Goal: Task Accomplishment & Management: Manage account settings

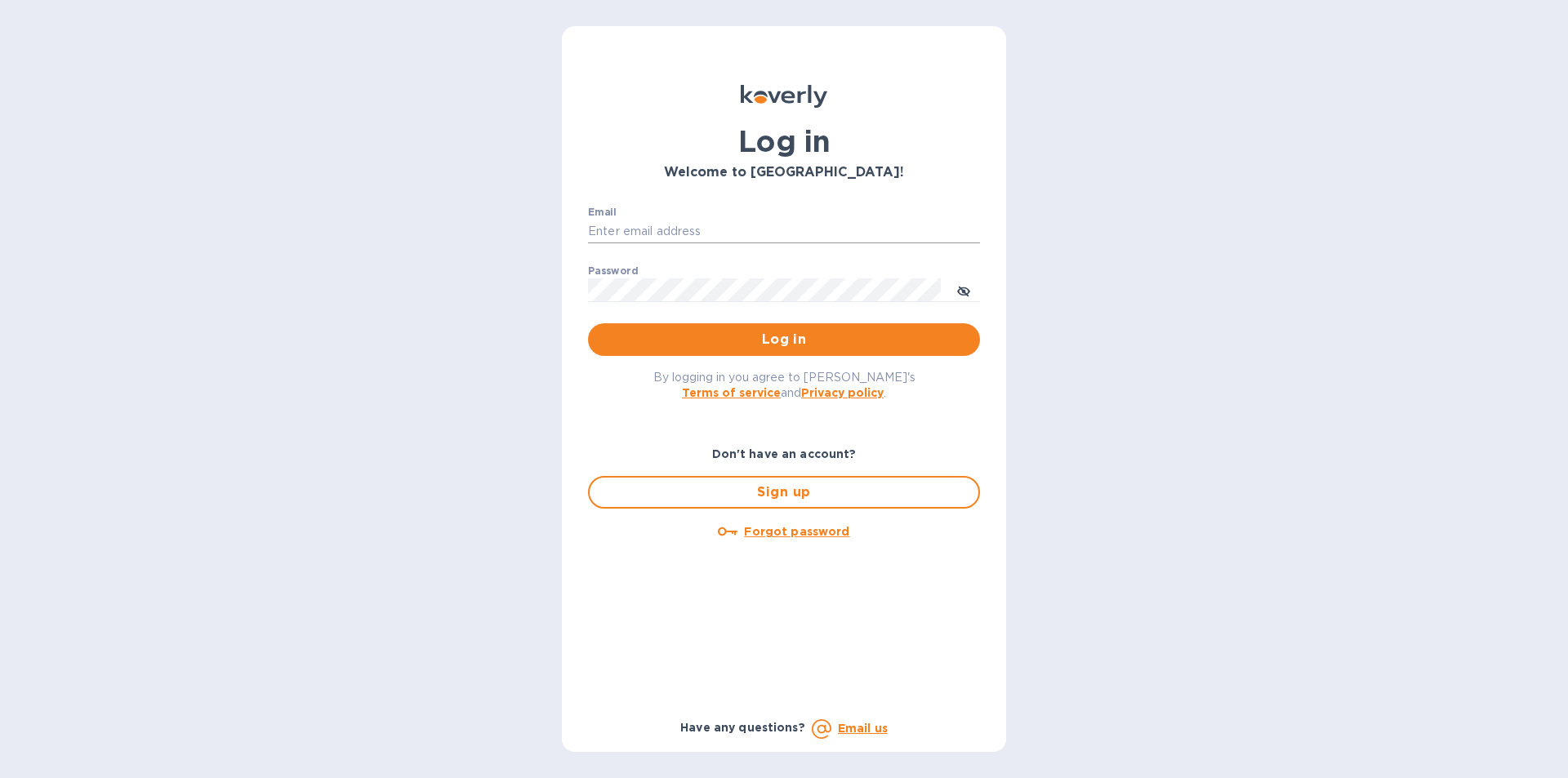
click at [695, 223] on input "Email" at bounding box center [784, 232] width 392 height 24
type input "[EMAIL_ADDRESS][DOMAIN_NAME]"
click at [588, 323] on button "Log in" at bounding box center [784, 340] width 392 height 33
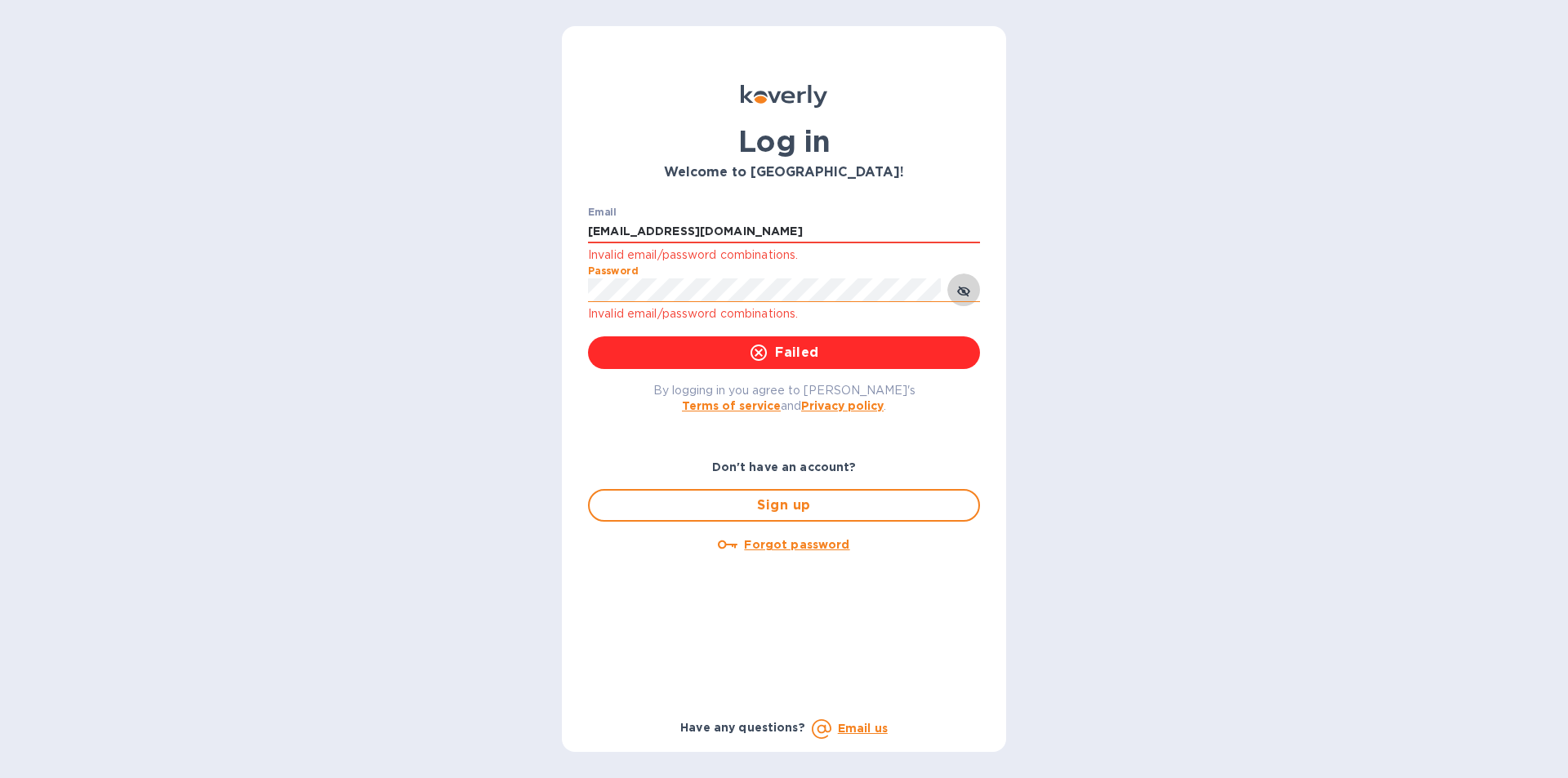
click at [958, 287] on icon "toggle password visibility" at bounding box center [963, 291] width 10 height 10
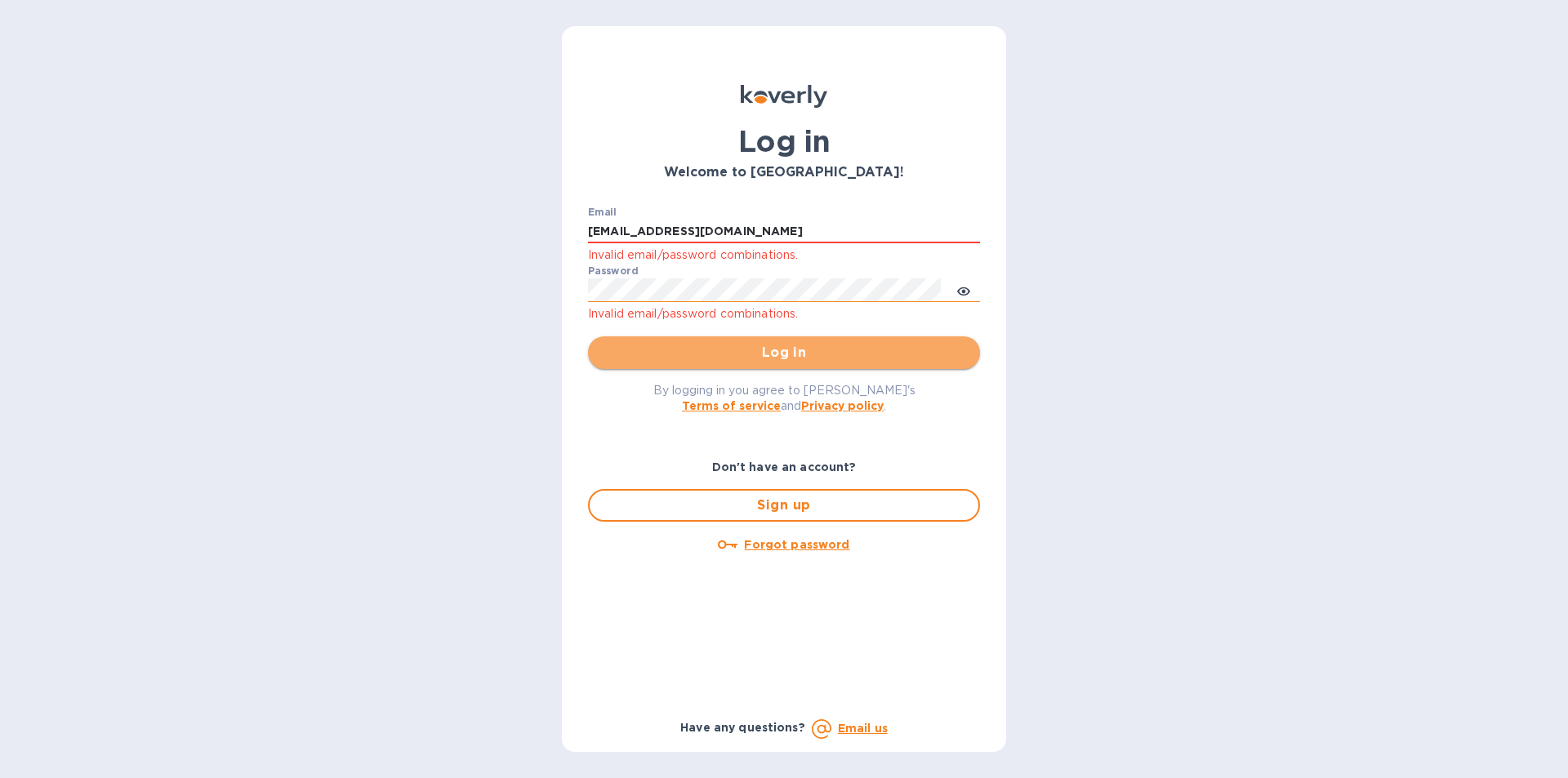
click at [702, 353] on span "Log in" at bounding box center [784, 353] width 366 height 20
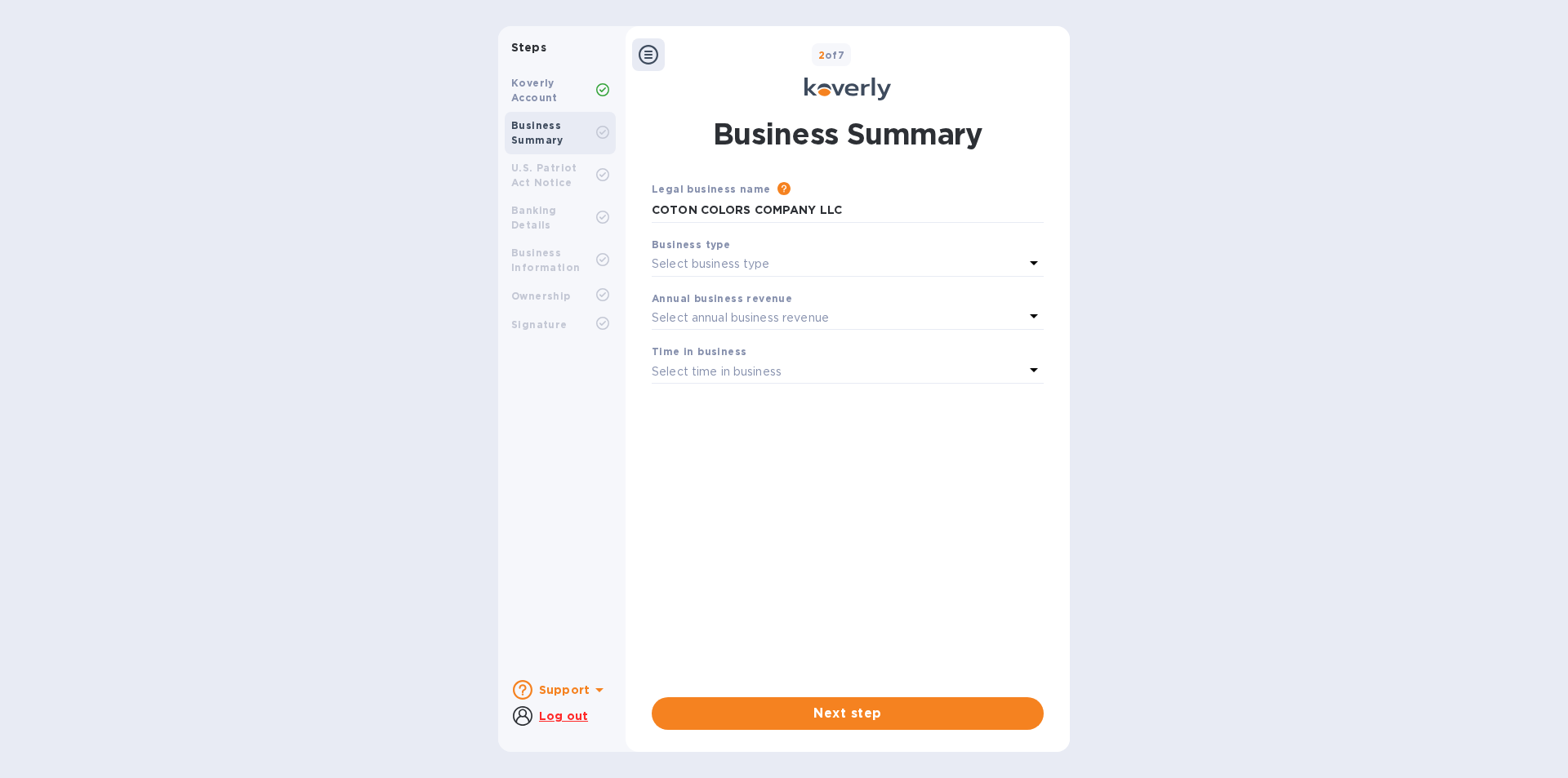
click at [568, 716] on u "Log out" at bounding box center [563, 716] width 49 height 13
